Goal: Information Seeking & Learning: Learn about a topic

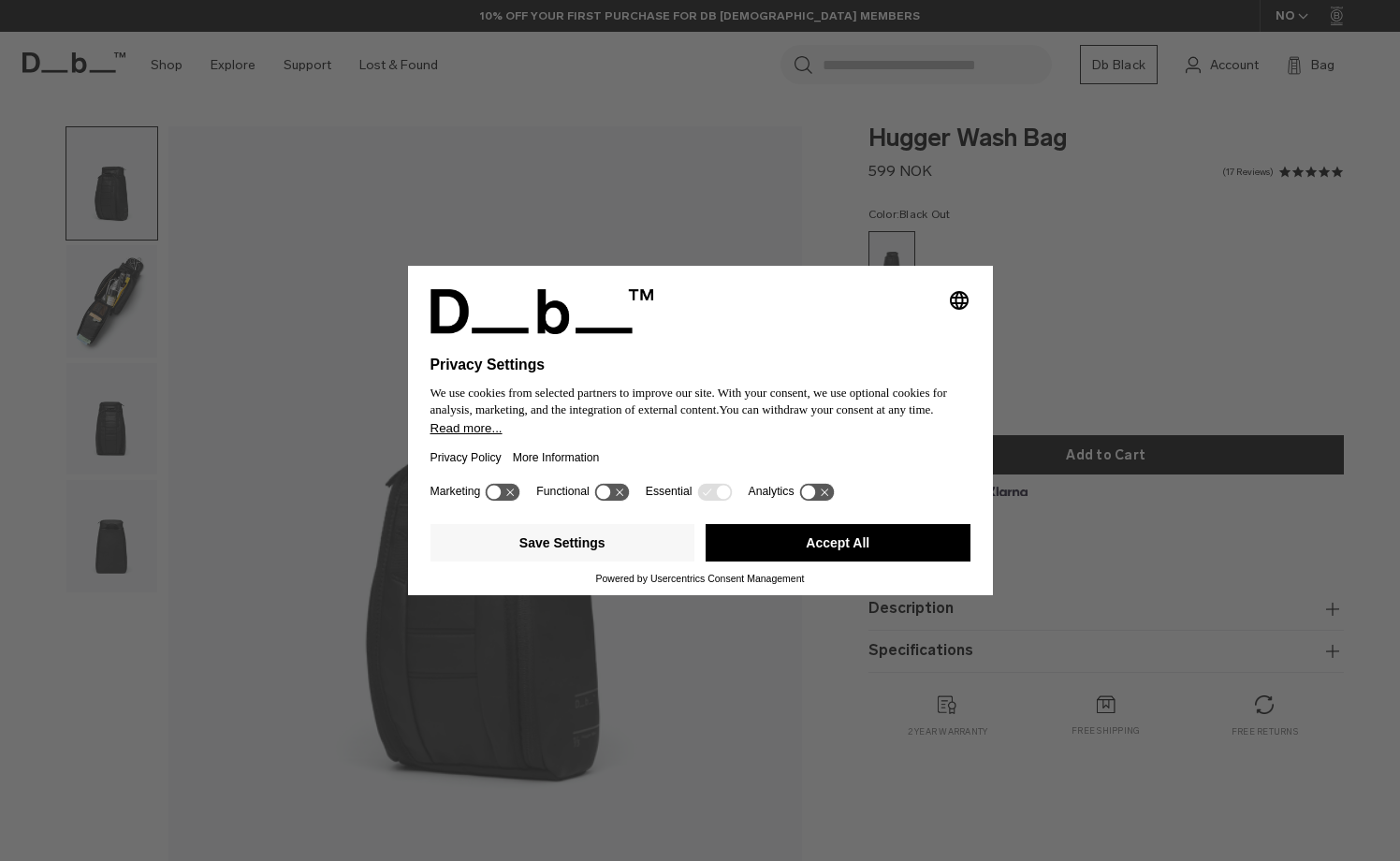
click at [960, 295] on icon "Select language" at bounding box center [959, 300] width 23 height 23
click at [1082, 311] on div "Privacy Settings We use cookies from selected partners to improve our site. Wit…" at bounding box center [700, 430] width 1400 height 861
drag, startPoint x: 785, startPoint y: 541, endPoint x: 761, endPoint y: 538, distance: 24.2
click at [785, 541] on button "Accept All" at bounding box center [838, 543] width 264 height 38
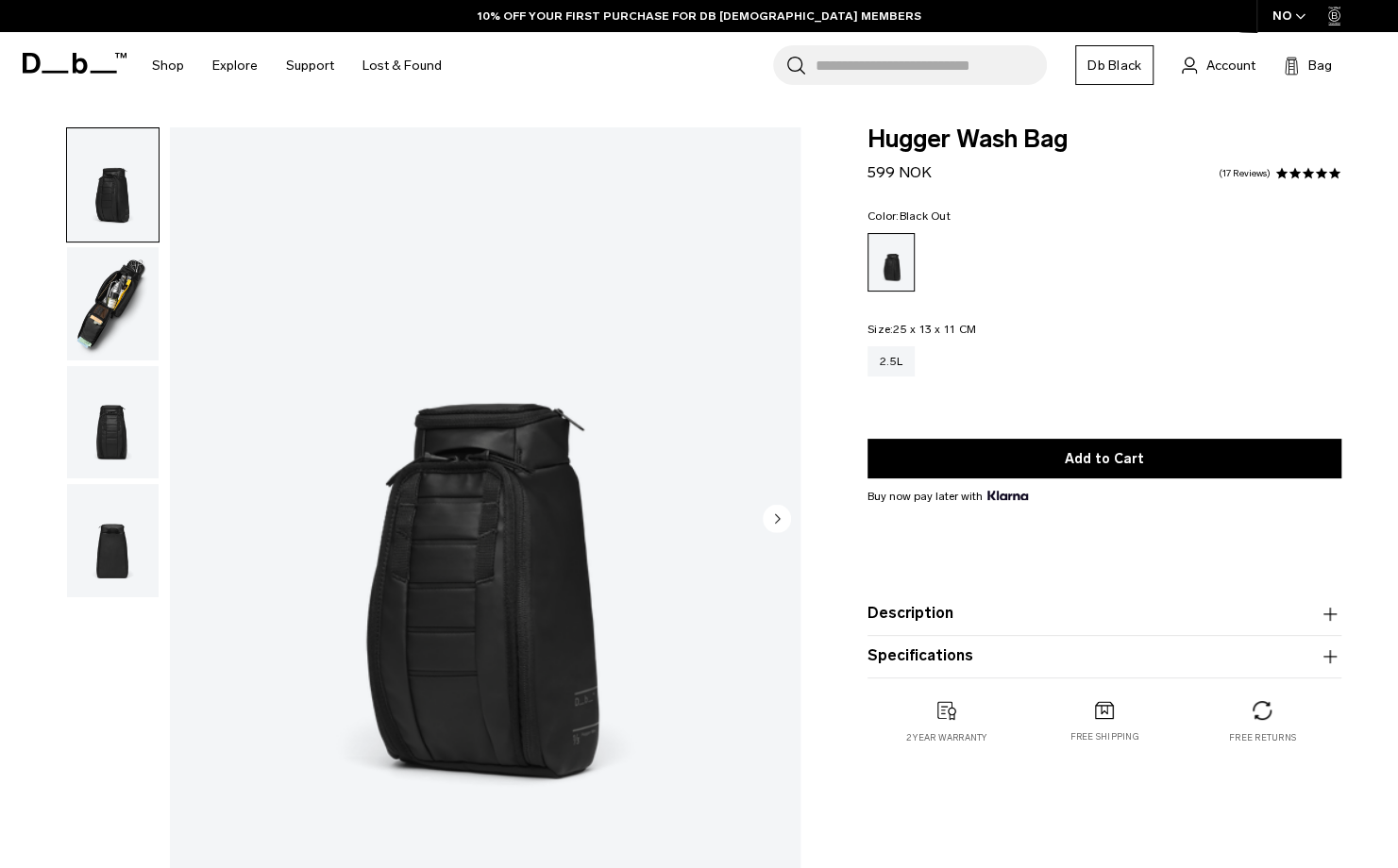
click at [103, 291] on img "button" at bounding box center [113, 304] width 92 height 113
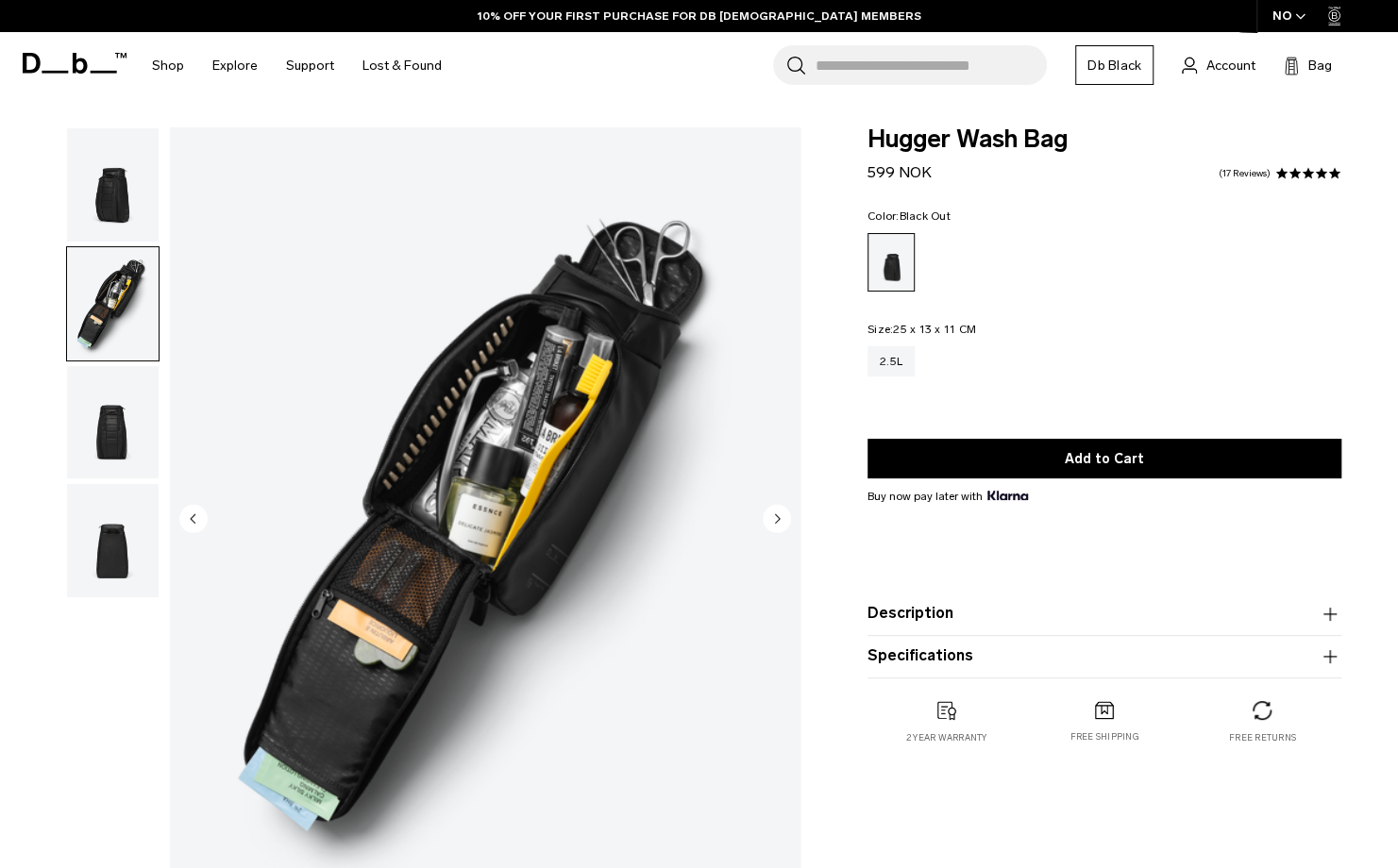
click at [138, 427] on img "button" at bounding box center [113, 423] width 92 height 113
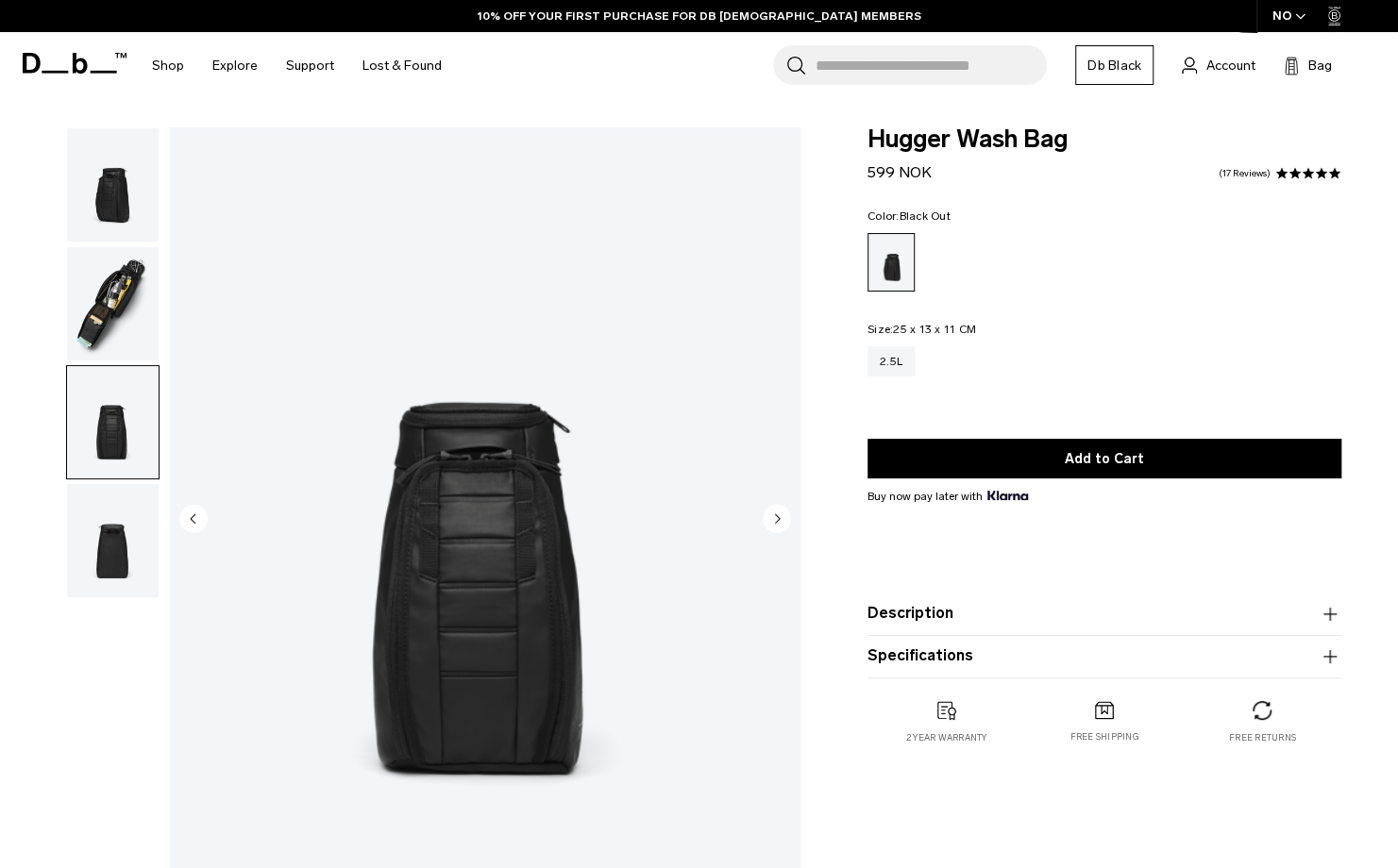
click at [129, 516] on img "button" at bounding box center [113, 541] width 92 height 113
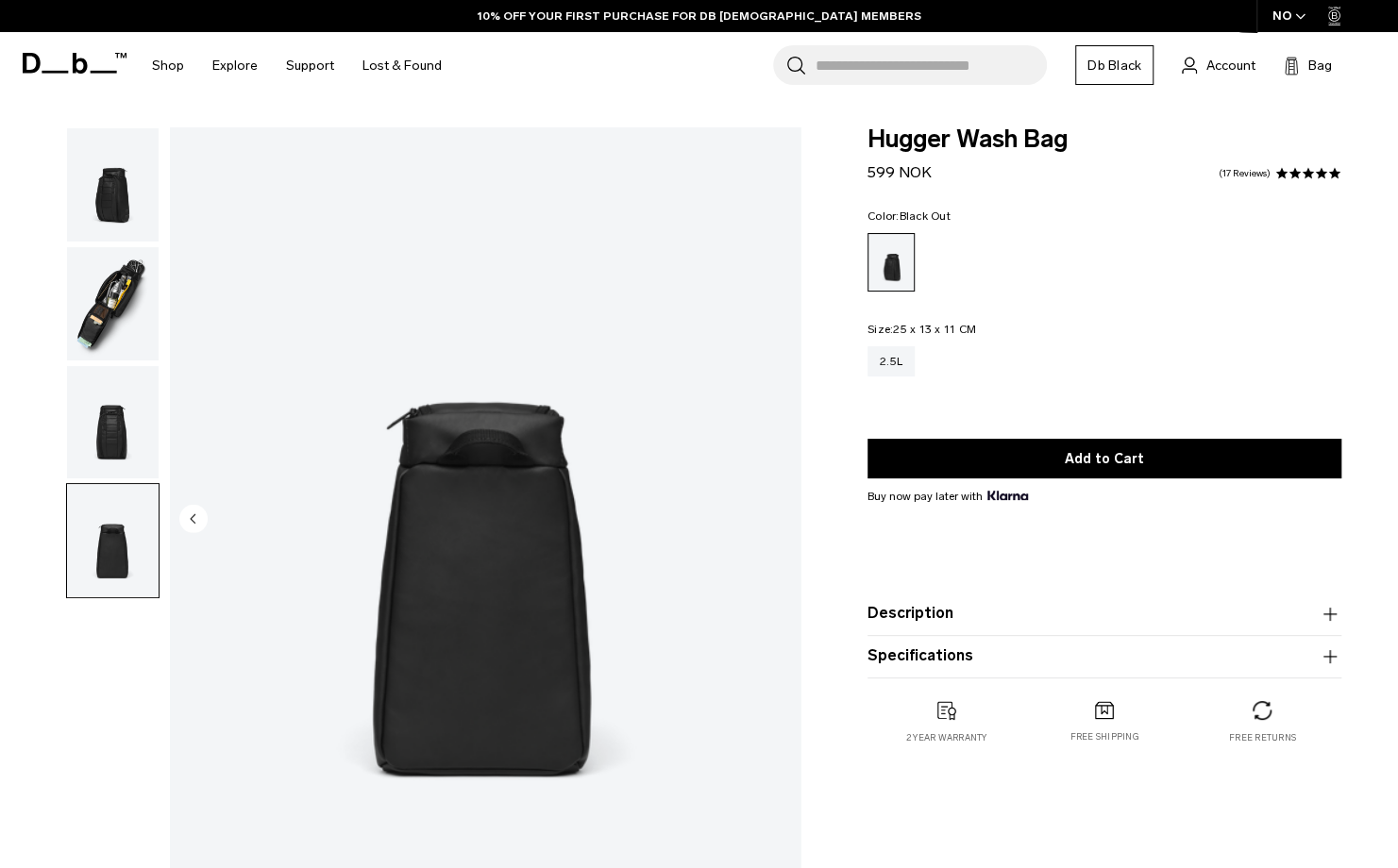
click at [114, 424] on img "button" at bounding box center [113, 423] width 92 height 113
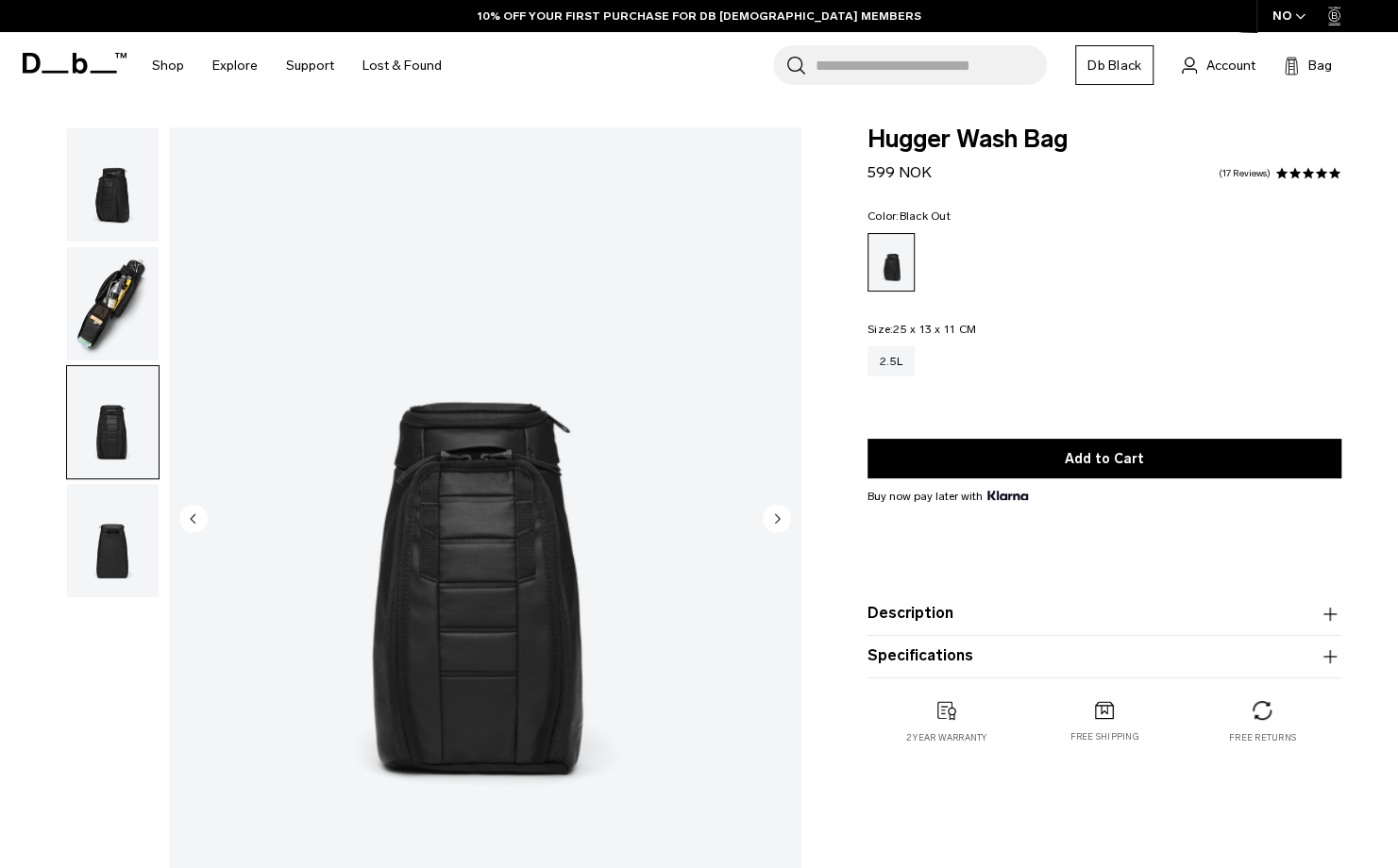
click at [98, 291] on img "button" at bounding box center [113, 304] width 92 height 113
